Goal: Find specific page/section: Find specific page/section

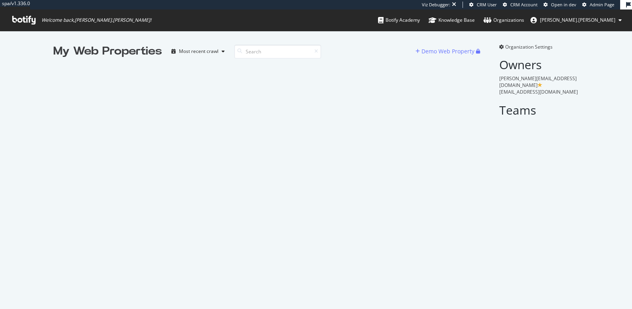
scroll to position [309, 632]
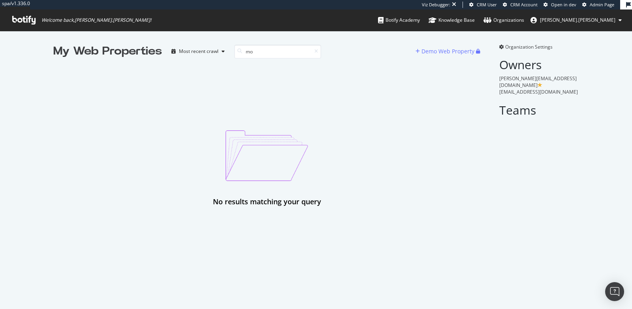
type input "m"
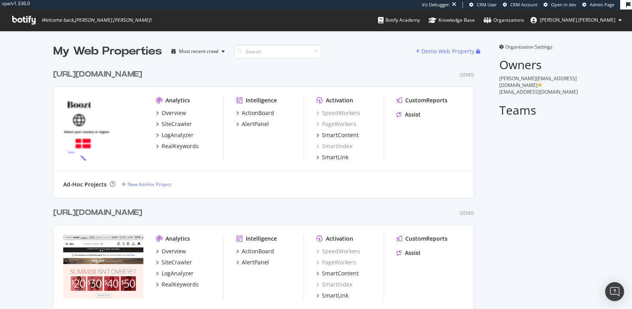
scroll to position [12562, 427]
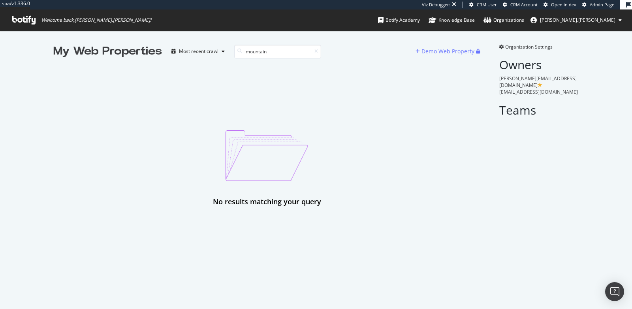
type input "mountain"
click at [278, 50] on input "mountain" at bounding box center [277, 52] width 87 height 14
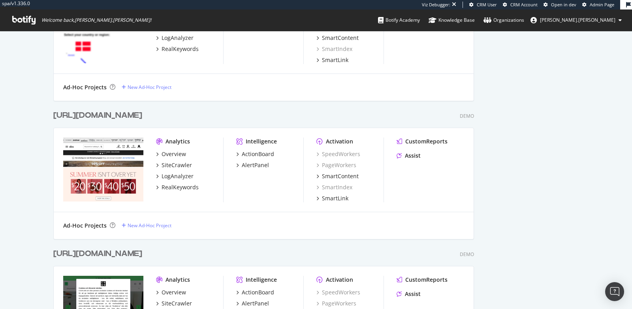
scroll to position [0, 0]
